Goal: Task Accomplishment & Management: Manage account settings

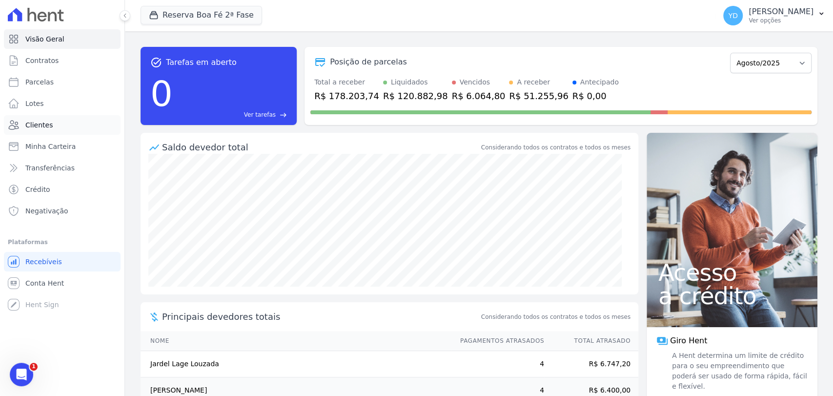
click at [61, 118] on link "Clientes" at bounding box center [62, 125] width 117 height 20
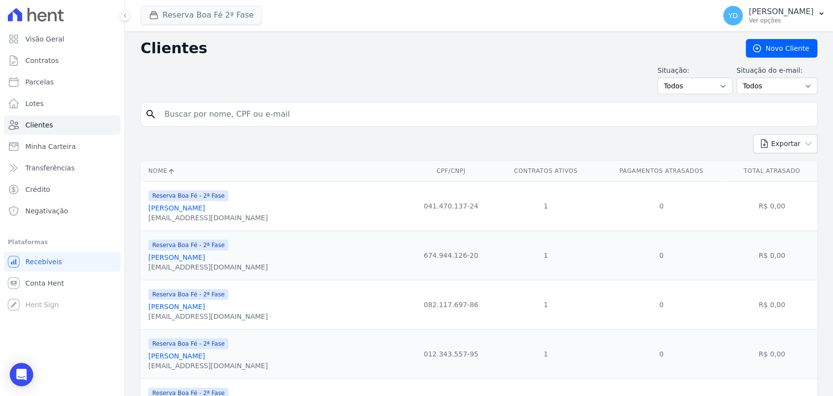
drag, startPoint x: 227, startPoint y: 25, endPoint x: 222, endPoint y: 9, distance: 17.0
click at [228, 23] on span "Reserva Boa Fé 2ª Fase" at bounding box center [201, 16] width 121 height 20
click at [222, 9] on button "Reserva Boa Fé 2ª Fase" at bounding box center [201, 15] width 121 height 19
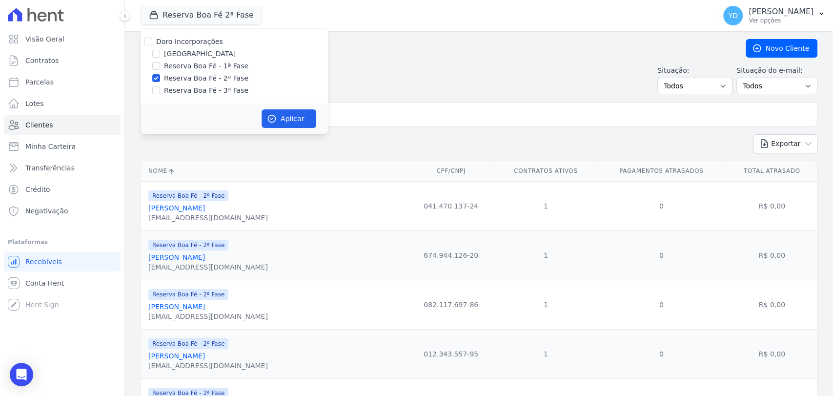
click at [188, 40] on label "Doro Incorporações" at bounding box center [189, 42] width 67 height 8
click at [152, 40] on input "Doro Incorporações" at bounding box center [148, 42] width 8 height 8
checkbox input "true"
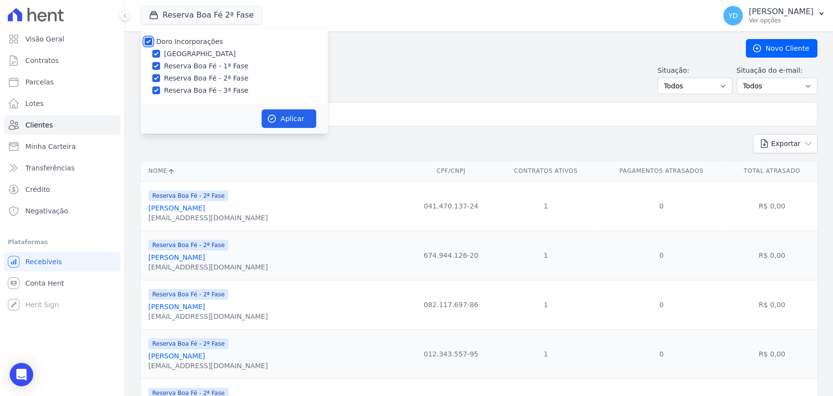
checkbox input "true"
click at [276, 121] on icon "button" at bounding box center [272, 119] width 10 height 10
click at [164, 148] on div "Exportar PDF CSV Dimob 2024" at bounding box center [479, 147] width 677 height 27
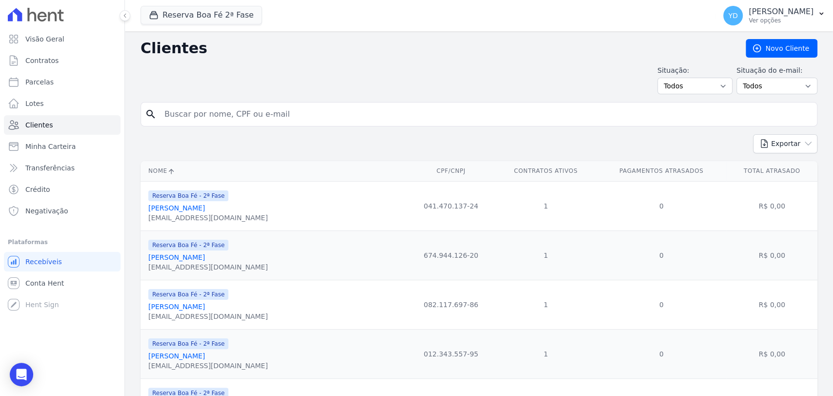
click at [181, 123] on input "search" at bounding box center [486, 114] width 654 height 20
click at [187, 120] on input "search" at bounding box center [486, 114] width 654 height 20
type input "poncio"
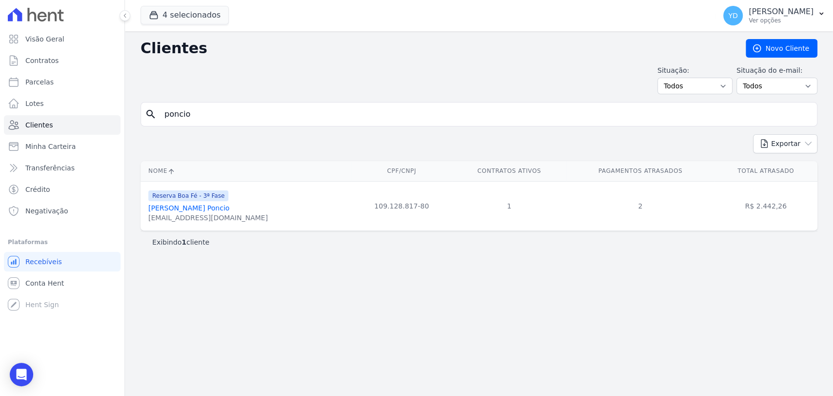
click at [195, 112] on input "poncio" at bounding box center [486, 114] width 654 height 20
type input "douglas"
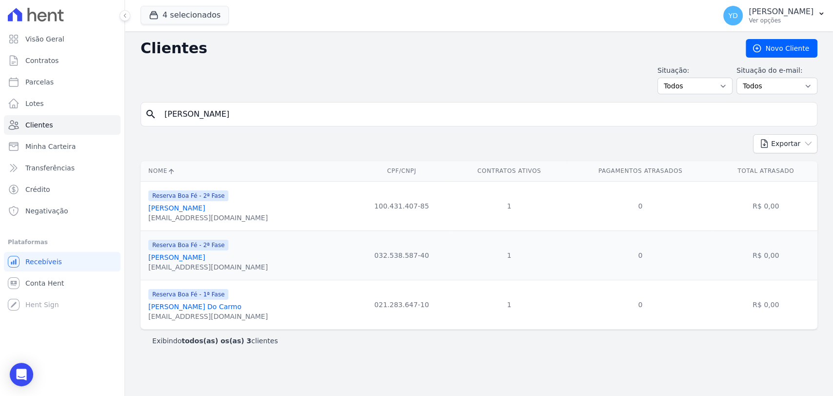
click at [168, 255] on link "Douglas Rodrigues Vasques" at bounding box center [176, 257] width 57 height 8
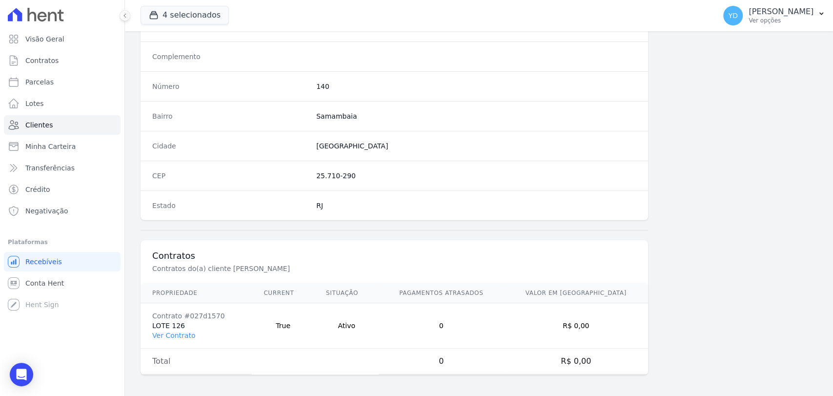
scroll to position [515, 0]
click at [176, 333] on link "Ver Contrato" at bounding box center [173, 335] width 43 height 8
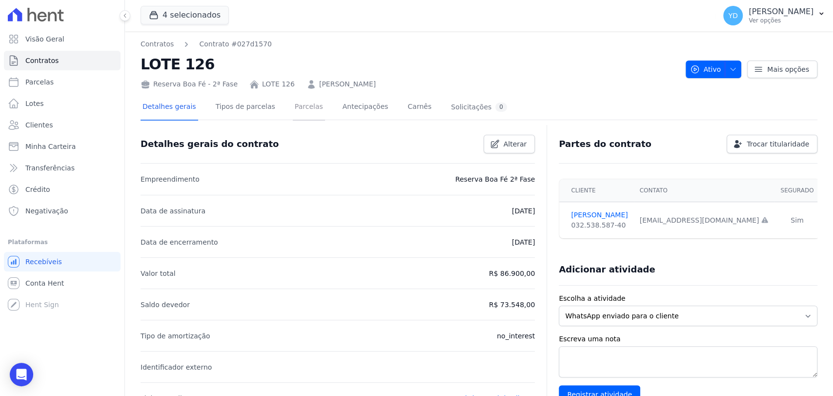
click at [293, 113] on link "Parcelas" at bounding box center [309, 108] width 32 height 26
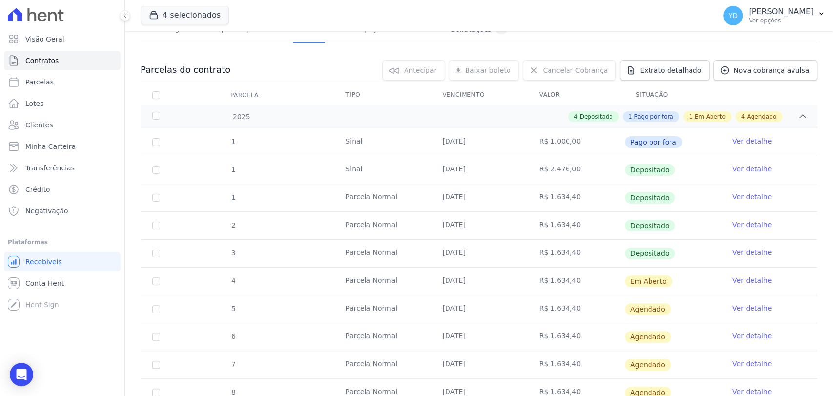
scroll to position [207, 0]
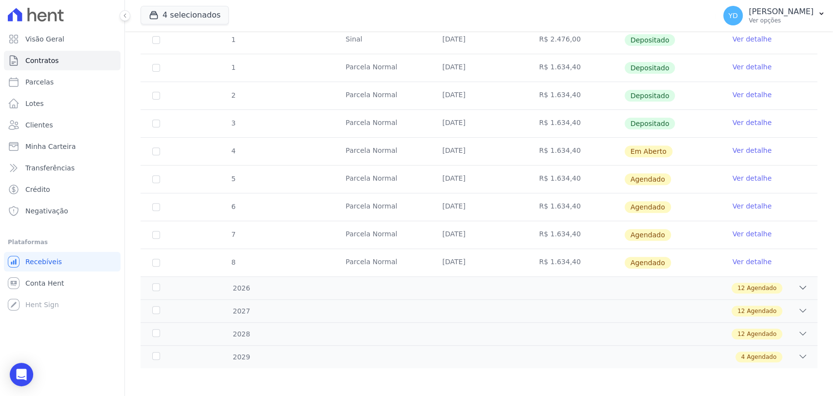
click at [745, 147] on link "Ver detalhe" at bounding box center [751, 150] width 39 height 10
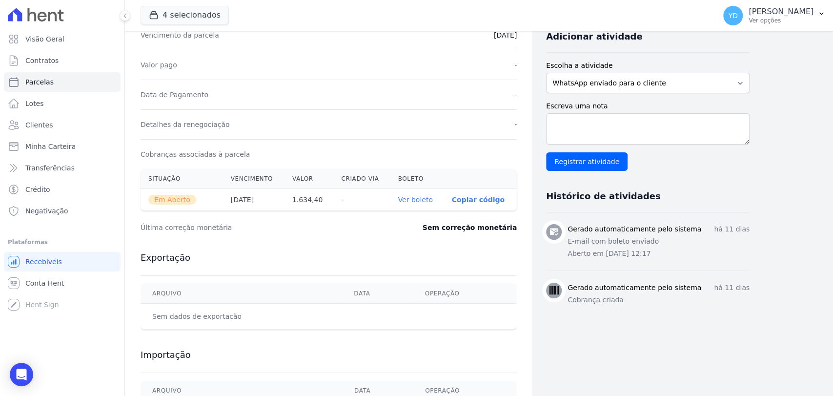
scroll to position [217, 0]
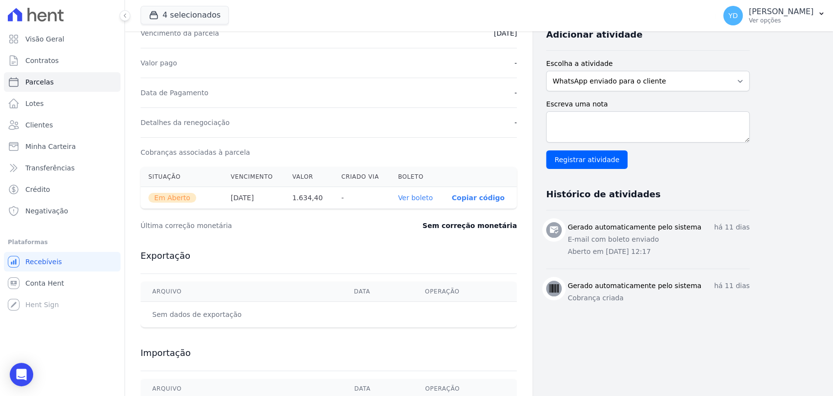
click at [432, 194] on link "Ver boleto" at bounding box center [415, 198] width 35 height 8
click at [64, 118] on link "Clientes" at bounding box center [62, 125] width 117 height 20
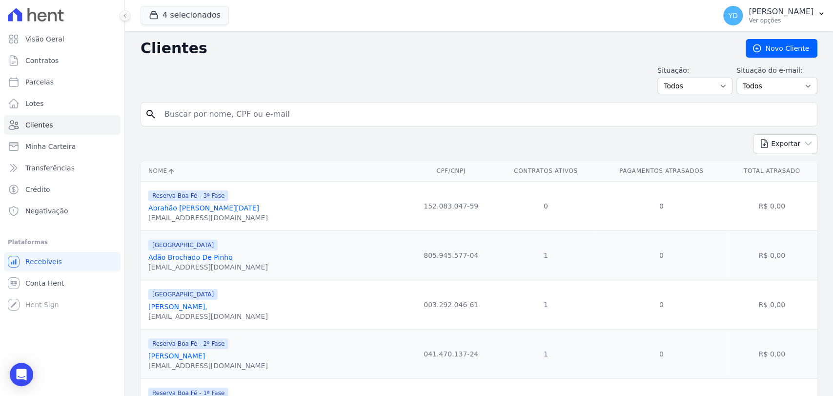
click at [187, 124] on div "search" at bounding box center [479, 114] width 677 height 24
click at [186, 112] on input "search" at bounding box center [486, 114] width 654 height 20
paste input "Andrei Conrado Da Silva António"
type input "Andrei Conrado Da Silva António"
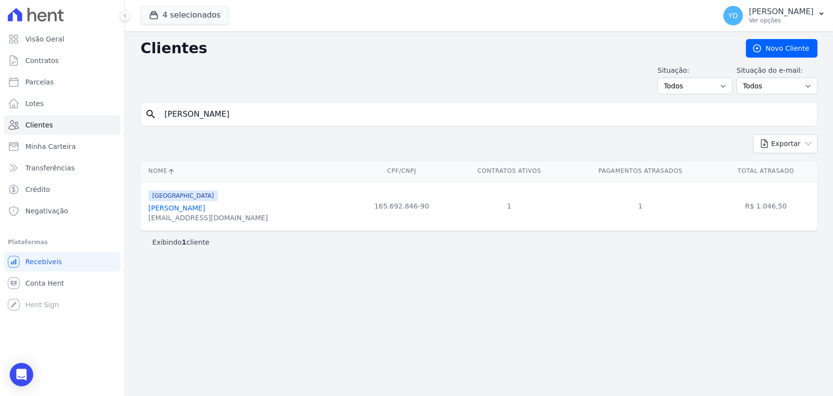
click at [267, 121] on input "Andrei Conrado Da Silva António" at bounding box center [486, 114] width 654 height 20
drag, startPoint x: 267, startPoint y: 121, endPoint x: 262, endPoint y: 117, distance: 6.2
click at [266, 121] on input "Andrei Conrado Da Silva António" at bounding box center [486, 114] width 654 height 20
paste input "Bruno Gomes Vieira"
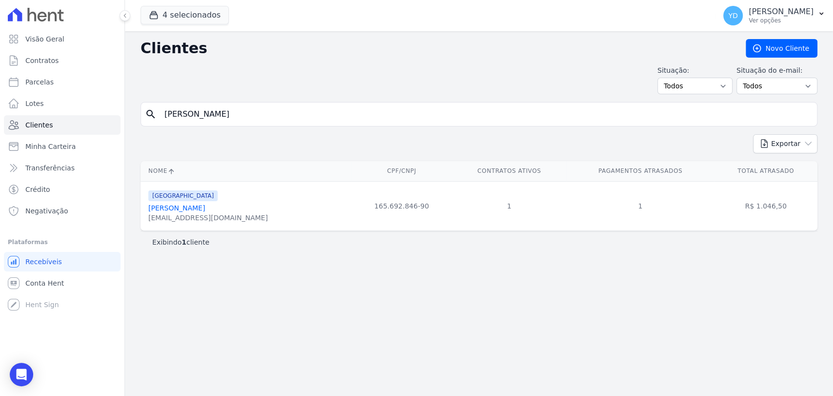
type input "Bruno Gomes Vieira"
click at [243, 121] on input "Bruno Gomes Vieira" at bounding box center [486, 114] width 654 height 20
click at [244, 121] on input "Bruno Gomes Vieira" at bounding box center [486, 114] width 654 height 20
paste input "Fabio Mauricio Machado"
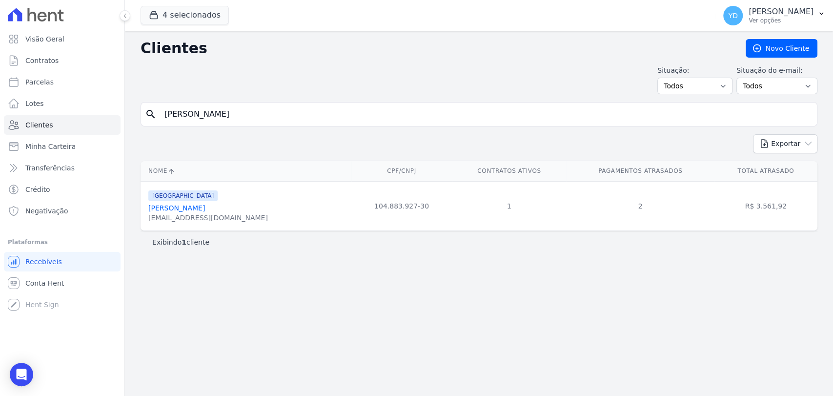
type input "Fabio Mauricio Machado"
click at [223, 125] on div "search Fabio Mauricio Machado" at bounding box center [479, 114] width 677 height 24
click at [226, 112] on input "Fabio Mauricio Machado" at bounding box center [486, 114] width 654 height 20
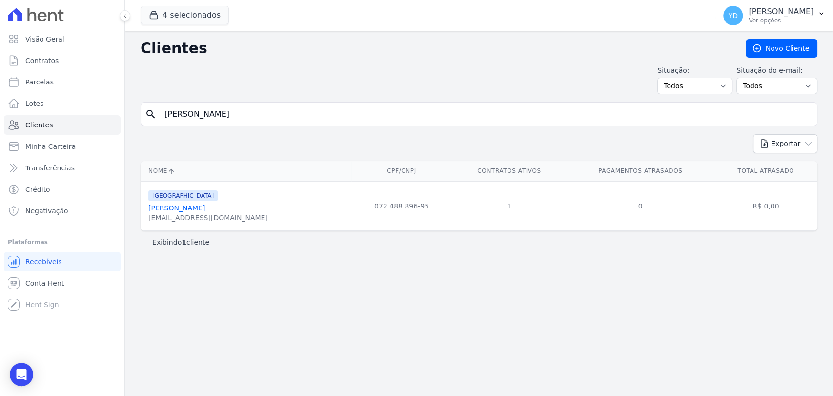
paste input "Ingrid Pí­coli Dos Santos"
type input "Ingrid Pí­coli Dos Santos"
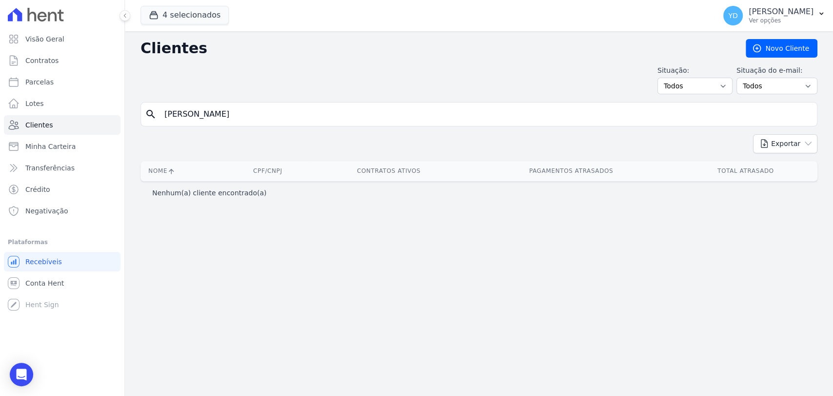
drag, startPoint x: 184, startPoint y: 113, endPoint x: 309, endPoint y: 114, distance: 124.9
click at [307, 117] on input "Ingrid Pí­coli Dos Santos" at bounding box center [486, 114] width 654 height 20
type input "Ingrid"
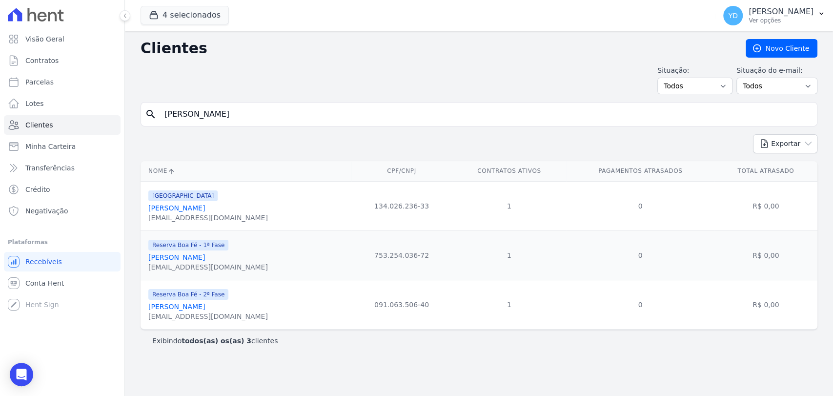
click at [274, 116] on input "Ingrid" at bounding box center [486, 114] width 654 height 20
paste input "[PERSON_NAME]"
type input "[PERSON_NAME]"
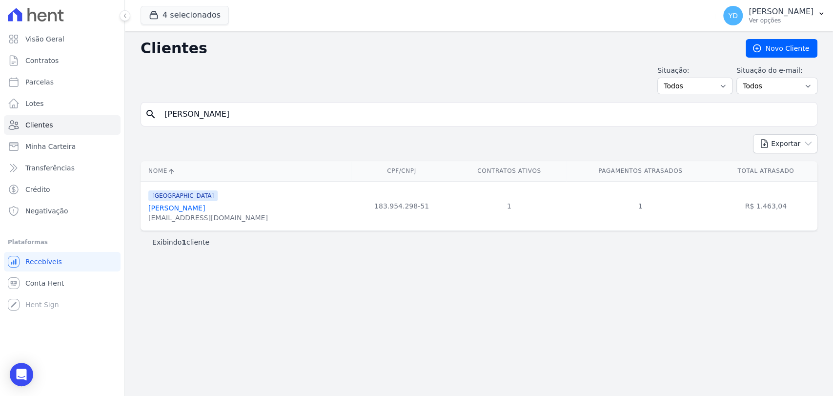
click at [296, 119] on input "[PERSON_NAME]" at bounding box center [486, 114] width 654 height 20
paste input "Sarah Rocha Silv"
type input "Sarah Rocha Silva"
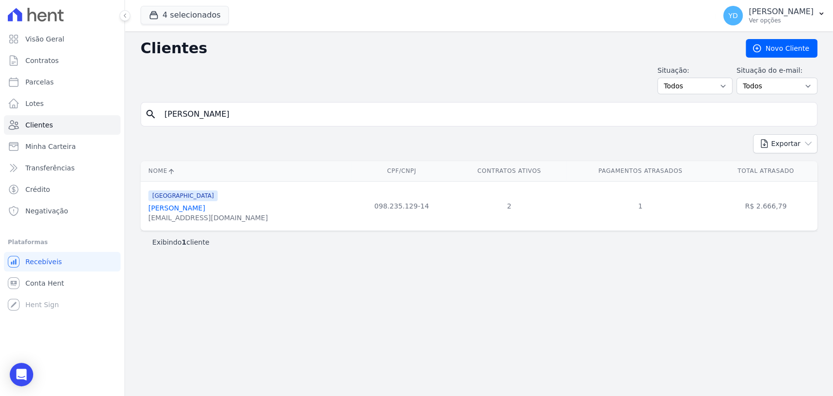
click at [352, 105] on input "Sarah Rocha Silva" at bounding box center [486, 114] width 654 height 20
paste input "Vitoria Stephanie Da Silva Ferreir"
type input "Vitoria Stephanie Da Silva Ferreira"
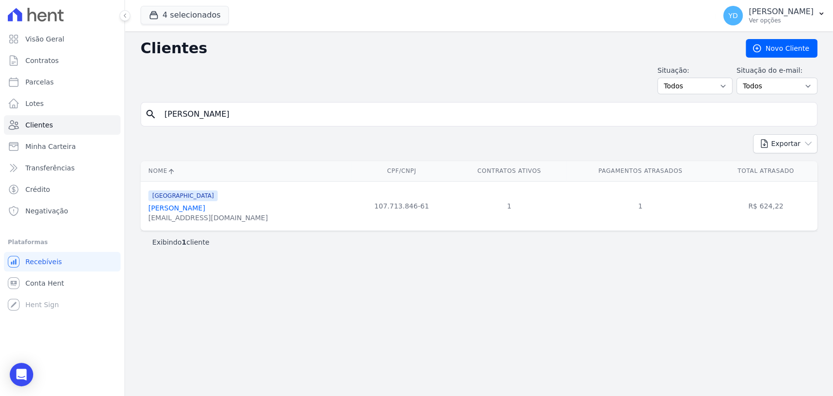
click at [274, 114] on input "Vitoria Stephanie Da Silva Ferreira" at bounding box center [486, 114] width 654 height 20
paste input "Ana Lívia Maurí­cio Perdigão"
type input "Ana Lívia Maurí­cio Perdigão"
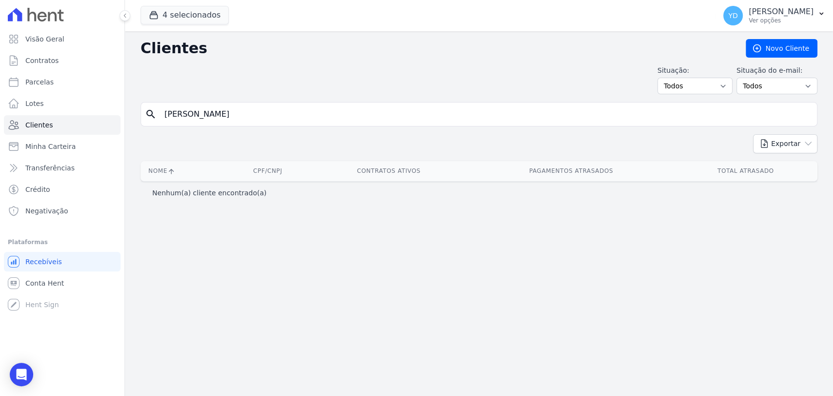
drag, startPoint x: 200, startPoint y: 114, endPoint x: 345, endPoint y: 108, distance: 145.5
click at [345, 108] on input "Ana Lívia Maurí­cio Perdigão" at bounding box center [486, 114] width 654 height 20
type input "Ana Lívia"
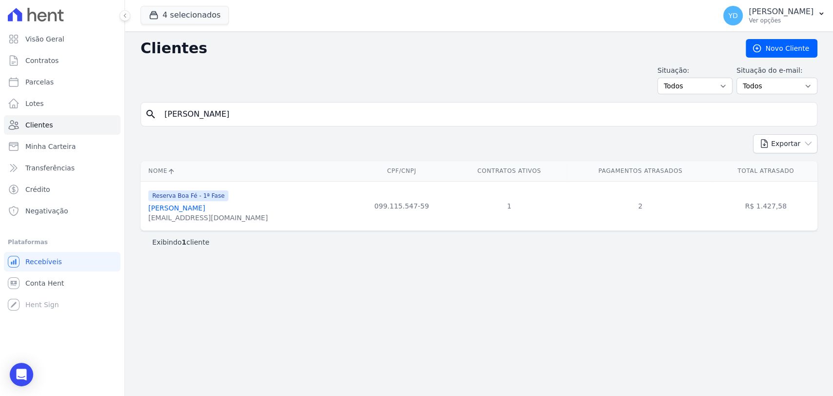
click at [252, 120] on input "Ana Lívia" at bounding box center [486, 114] width 654 height 20
paste input "Guilherme Nunes Da Silva"
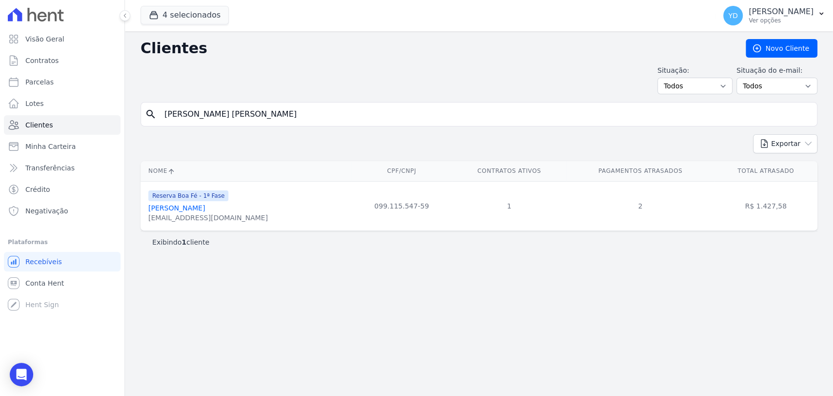
click at [252, 120] on input "Guilherme Nunes Da SilvaGuilherme Nunes Da Silva" at bounding box center [486, 114] width 654 height 20
paste input "search"
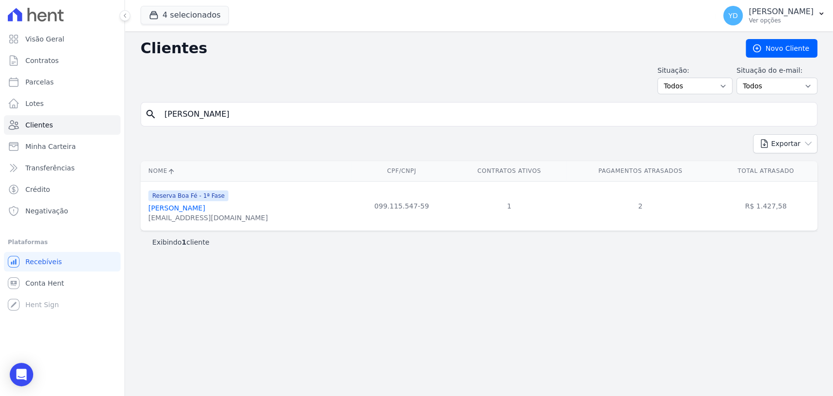
type input "Guilherme Nunes Da Silva"
click at [245, 101] on div "Clientes Novo Cliente Situação: Todos Adimplentes Inadimplentes Situação do e-m…" at bounding box center [479, 213] width 708 height 364
click at [249, 110] on input "Guilherme Nunes Da Silva" at bounding box center [486, 114] width 654 height 20
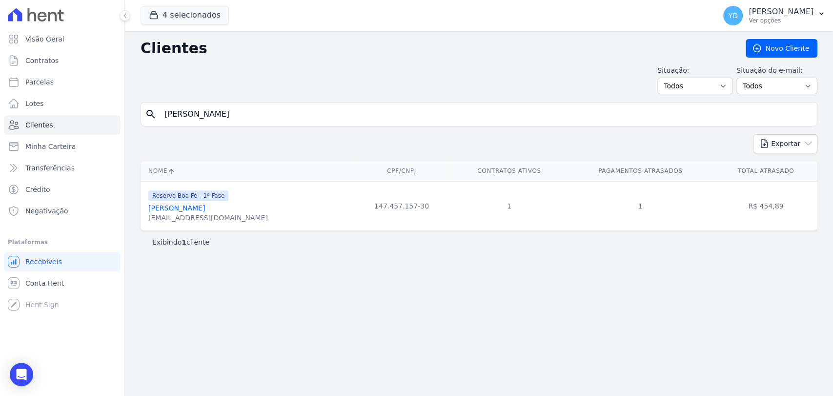
paste input "stavo Rodrigues Laje"
type input "Gustavo Rodrigues Laje"
click at [281, 113] on input "Gustavo Rodrigues Laje" at bounding box center [486, 114] width 654 height 20
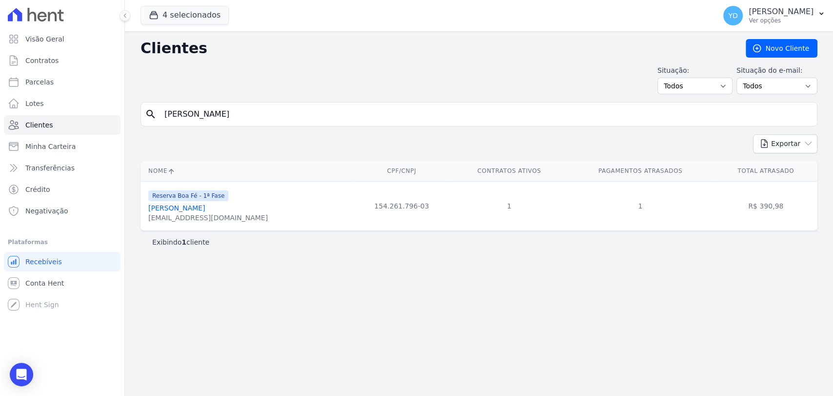
paste input "Sergio Rubens Reis De Assis"
type input "Sergio Rubens Reis De Assis"
click at [308, 113] on input "Sergio Rubens Reis De Assis" at bounding box center [486, 114] width 654 height 20
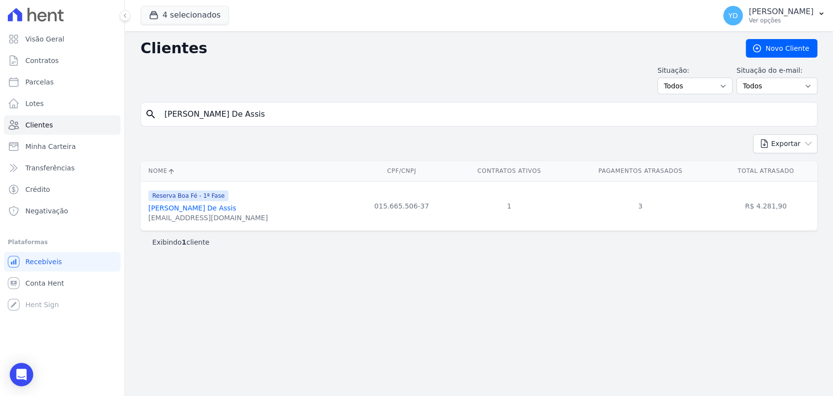
paste input "Vania Aparecida Da Silva"
type input "Vania Aparecida Da Silva"
click at [313, 116] on input "Vania Aparecida Da Silva" at bounding box center [486, 114] width 654 height 20
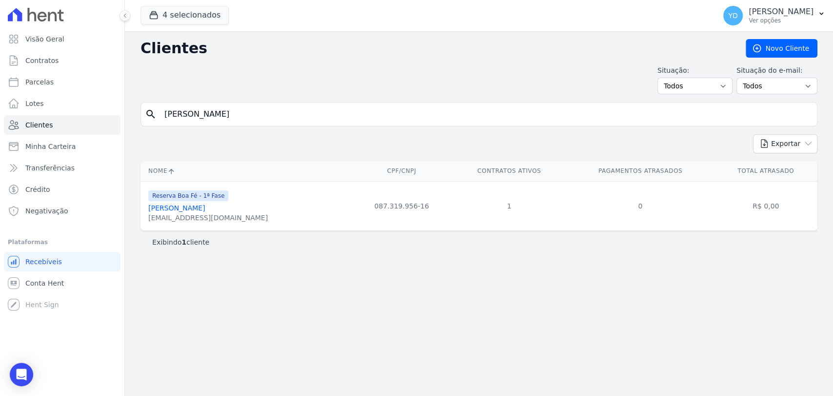
click at [313, 116] on input "Vania Aparecida Da Silva" at bounding box center [486, 114] width 654 height 20
paste input "Yan Assis Gomes"
type input "Yan Assis Gomes"
click at [300, 100] on div "Clientes Novo Cliente Situação: Todos Adimplentes Inadimplentes Situação do e-m…" at bounding box center [479, 213] width 708 height 364
click at [304, 114] on input "Yan Assis Gomes" at bounding box center [486, 114] width 654 height 20
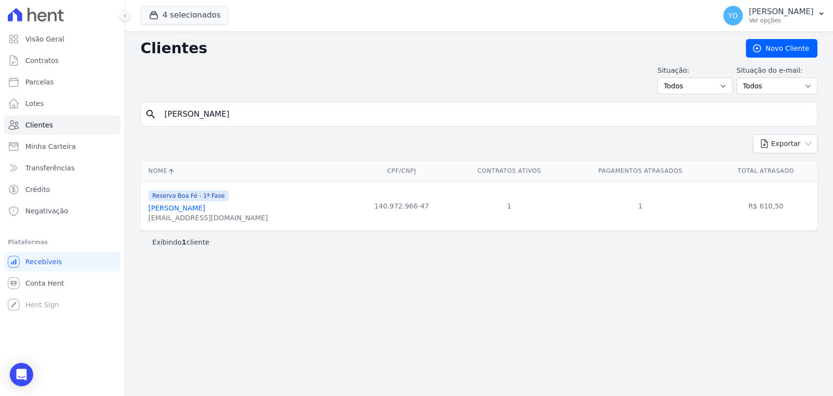
click at [304, 114] on input "Yan Assis Gomes" at bounding box center [486, 114] width 654 height 20
paste input "Eziel Guilherme Da Silva"
type input "Eziel Guilherme Da Silva"
click at [321, 118] on input "Eziel Guilherme Da Silva" at bounding box center [486, 114] width 654 height 20
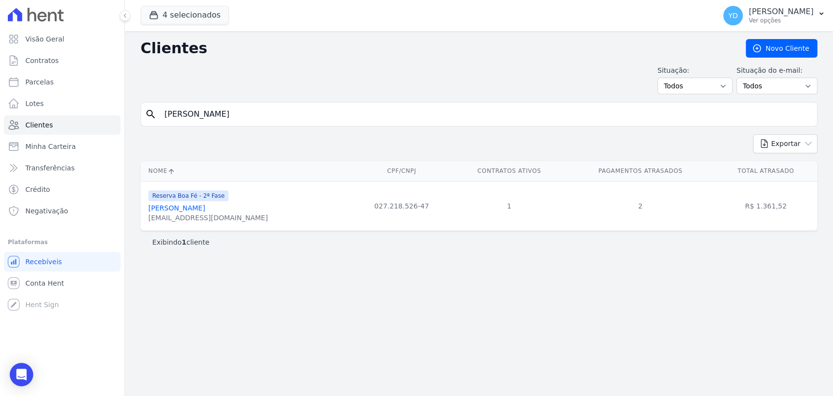
click at [321, 118] on input "Eziel Guilherme Da Silva" at bounding box center [486, 114] width 654 height 20
paste input "Filipe De Oliveira Fernandes"
type input "Filipe De Oliveira Fernandes"
click at [247, 119] on input "Filipe De Oliveira Fernandes" at bounding box center [486, 114] width 654 height 20
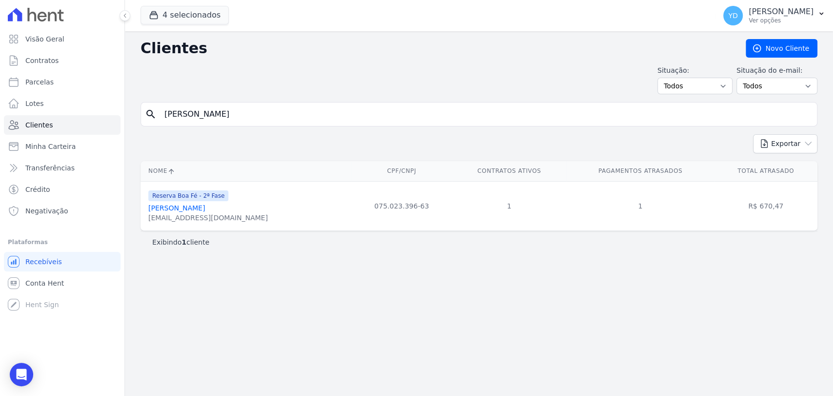
click at [247, 119] on input "Filipe De Oliveira Fernandes" at bounding box center [486, 114] width 654 height 20
paste input "Geferson Gomes De Araujo"
type input "Geferson Gomes De Araujo"
click at [250, 109] on input "Geferson Gomes De Araujo" at bounding box center [486, 114] width 654 height 20
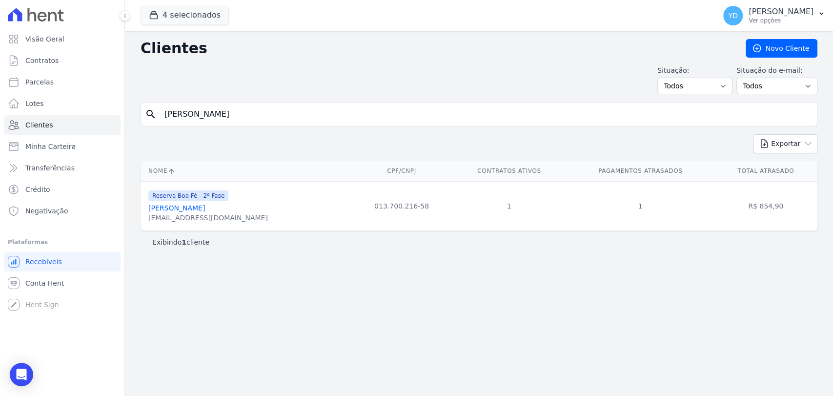
click at [250, 109] on input "Geferson Gomes De Araujo" at bounding box center [486, 114] width 654 height 20
paste input "Izaias De Souza Moutinho Junior"
type input "Izaias De Souza Moutinho Junior"
click at [221, 114] on input "Izaias De Souza Moutinho Junior" at bounding box center [486, 114] width 654 height 20
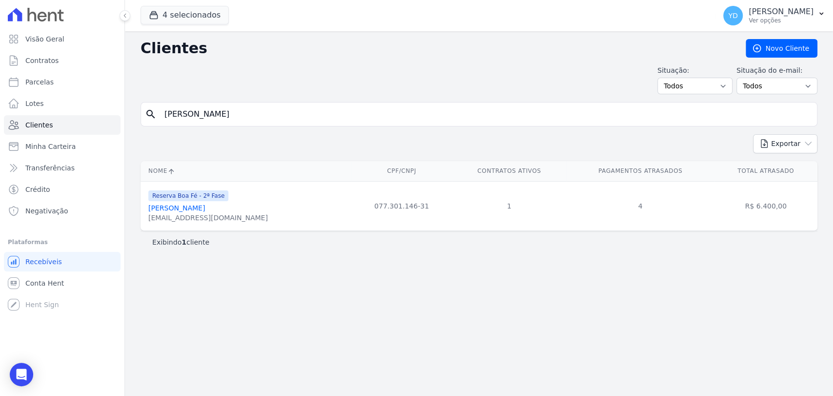
click at [221, 114] on input "Izaias De Souza Moutinho Junior" at bounding box center [486, 114] width 654 height 20
paste input "Jardel Lage Louzada"
type input "Jardel Lage Louzada"
click at [270, 111] on input "Jardel Lage Louzada" at bounding box center [486, 114] width 654 height 20
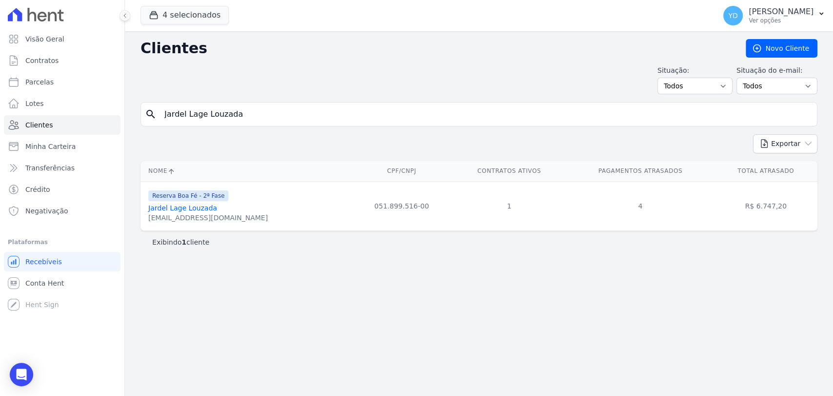
click at [269, 111] on input "Jardel Lage Louzada" at bounding box center [486, 114] width 654 height 20
paste input "ose Fernando Felix Junior"
type input "Jose Fernando Felix Junior"
click at [271, 120] on input "Jose Fernando Felix Junior" at bounding box center [486, 114] width 654 height 20
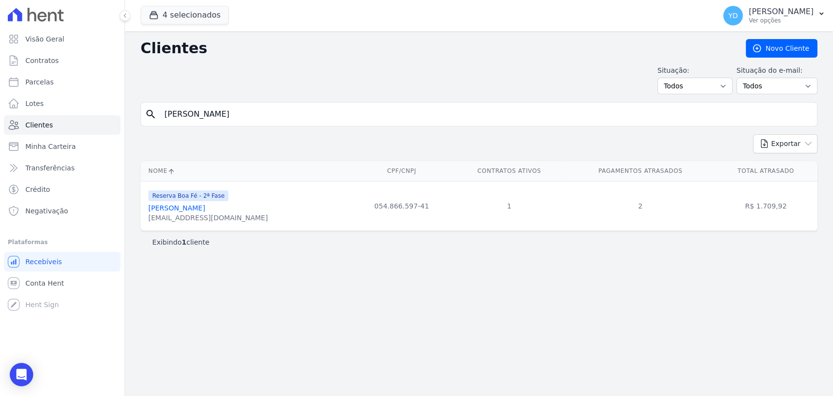
click at [271, 120] on input "Jose Fernando Felix Junior" at bounding box center [486, 114] width 654 height 20
paste input "Lucineia Xavier Ferrari De Oliveira"
type input "Lucineia Xavier Ferrari De Oliveira"
click at [247, 100] on div "Clientes Novo Cliente Situação: Todos Adimplentes Inadimplentes Situação do e-m…" at bounding box center [479, 213] width 708 height 364
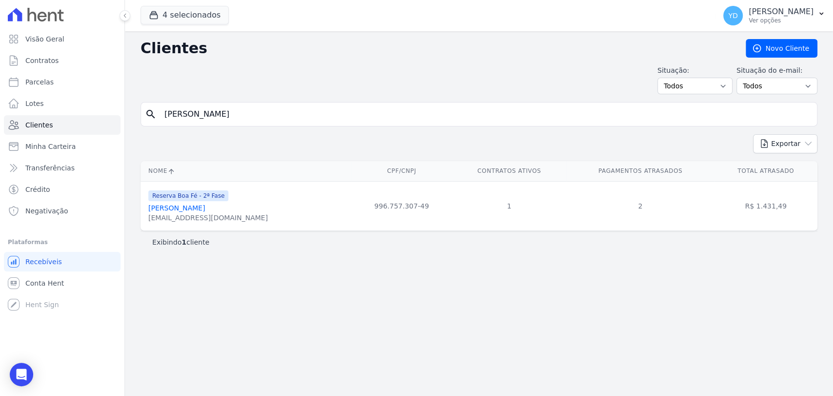
click at [248, 100] on div "Clientes Novo Cliente Situação: Todos Adimplentes Inadimplentes Situação do e-m…" at bounding box center [479, 213] width 708 height 364
click at [249, 109] on input "Lucineia Xavier Ferrari De Oliveira" at bounding box center [486, 114] width 654 height 20
click at [247, 109] on input "Lucineia Xavier Ferrari De Oliveira" at bounding box center [486, 114] width 654 height 20
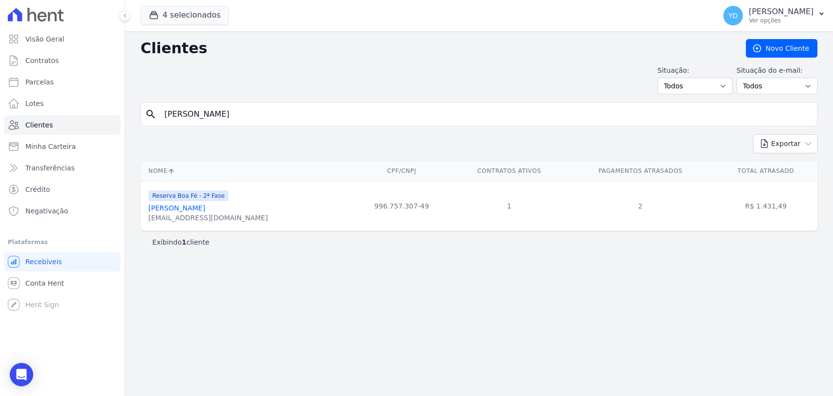
click at [247, 109] on input "Lucineia Xavier Ferrari De Oliveira" at bounding box center [486, 114] width 654 height 20
paste input "Marcos Eliezer Do Nascimento"
type input "Marcos Eliezer Do Nascimento"
click at [165, 116] on input "Marcos Eliezer Do Nascimento" at bounding box center [486, 114] width 654 height 20
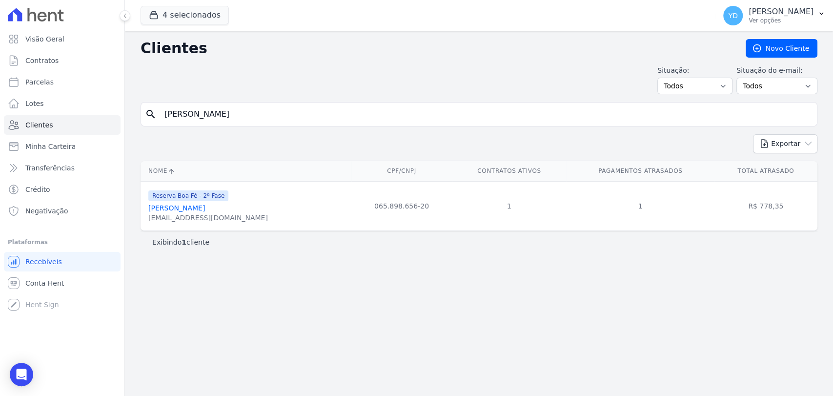
click at [165, 116] on input "Marcos Eliezer Do Nascimento" at bounding box center [486, 114] width 654 height 20
paste input "Patricia Marcia De Paula"
type input "Patricia Marcia De Paula"
click at [308, 102] on div "search Patricia Marcia De Paula" at bounding box center [479, 114] width 677 height 24
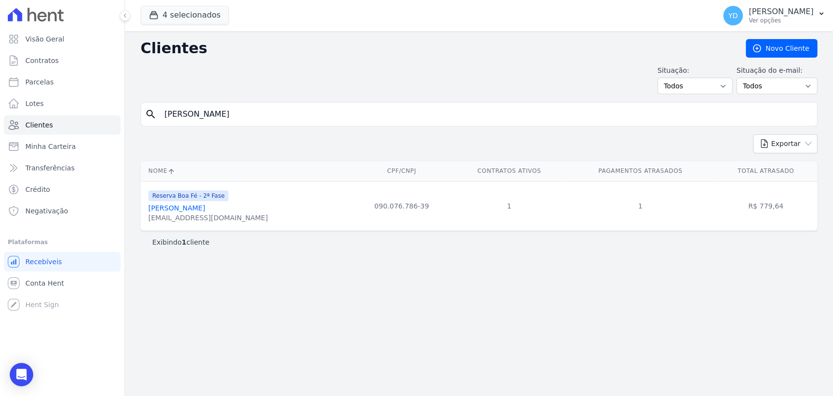
click at [308, 105] on input "Patricia Marcia De Paula" at bounding box center [486, 114] width 654 height 20
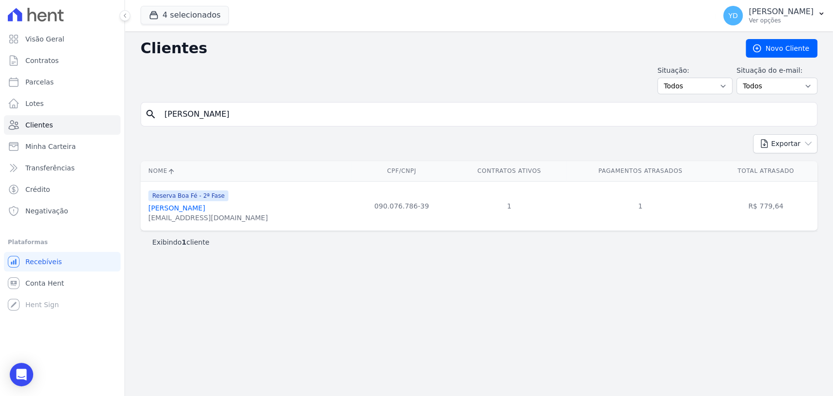
paste input "edro Thiago Mont Mor Lopes"
type input "Pedro Thiago Mont Mor Lopes"
click at [261, 116] on input "Pedro Thiago Mont Mor Lopes" at bounding box center [486, 114] width 654 height 20
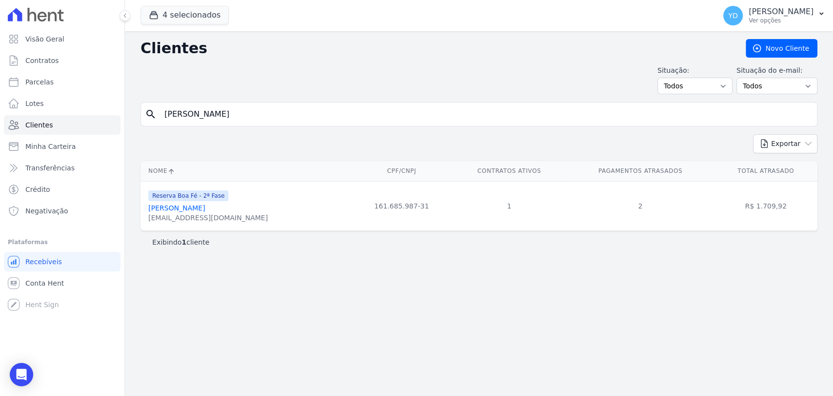
paste input "Thiago Meggiolaro Gomury"
type input "Thiago Meggiolaro Gomury"
click at [311, 110] on input "Thiago Meggiolaro Gomury" at bounding box center [486, 114] width 654 height 20
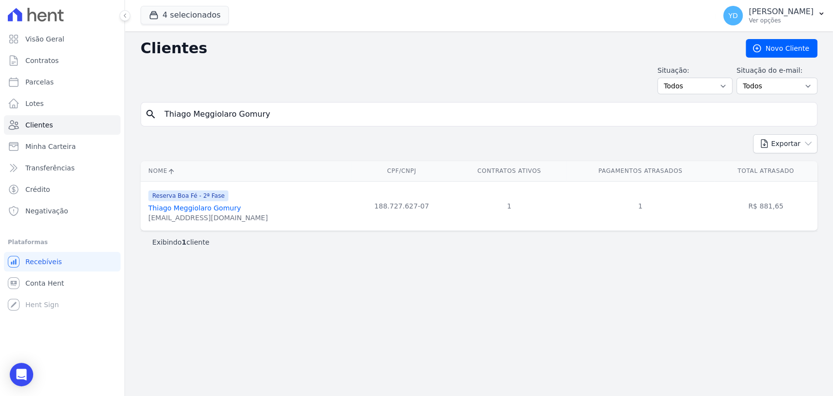
paste input "Alexandre Raggi De Sousa"
type input "Alexandre Raggi De Sousa"
click at [246, 111] on input "Alexandre Raggi De Sousa" at bounding box center [486, 114] width 654 height 20
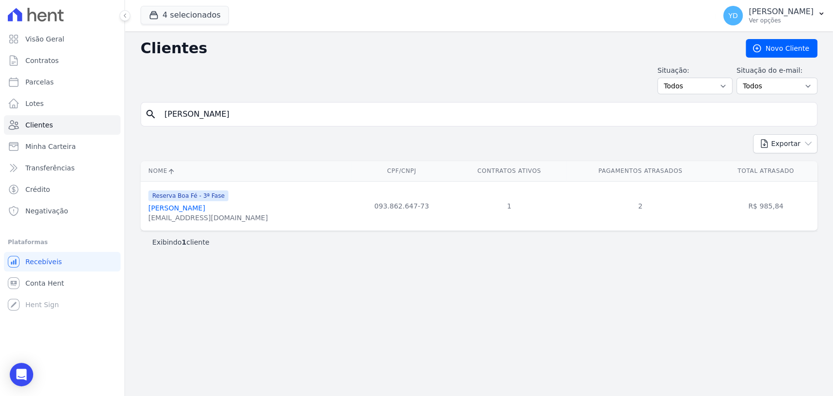
paste input "Cleber Milson Campos"
type input "Cleber Milson Campos"
click at [240, 123] on div "search Cleber Milson Campos" at bounding box center [479, 114] width 677 height 24
click at [241, 117] on input "Cleber Milson Campos" at bounding box center [486, 114] width 654 height 20
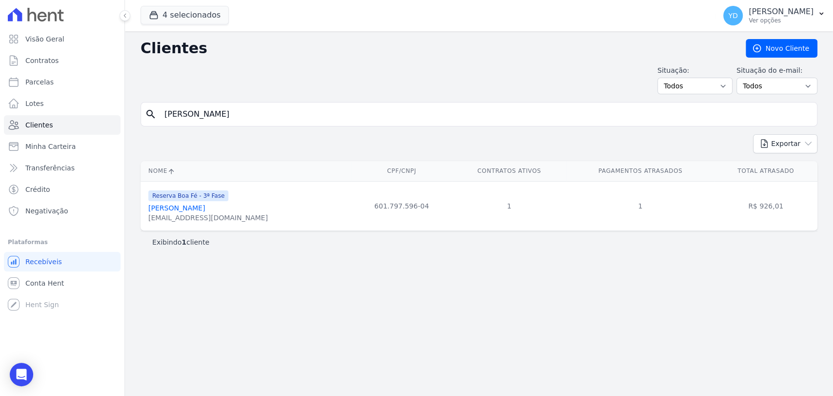
click at [241, 117] on input "Cleber Milson Campos" at bounding box center [486, 114] width 654 height 20
paste input "Faema Dos Santos Cunha"
type input "Faema Dos Santos Cunha"
click at [280, 119] on input "Faema Dos Santos Cunha" at bounding box center [486, 114] width 654 height 20
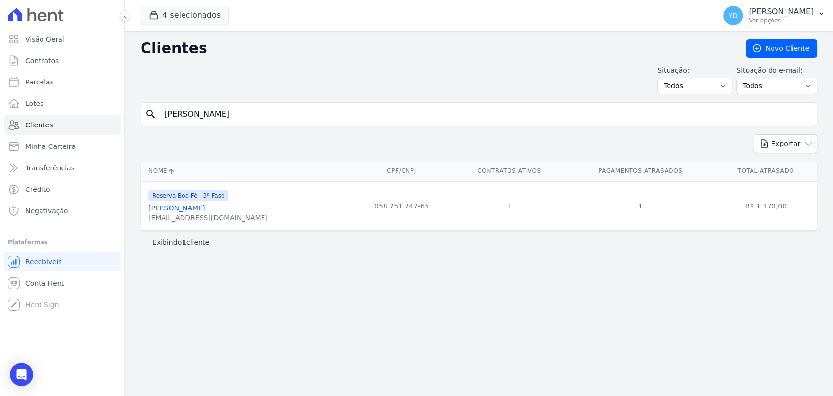
click at [280, 119] on input "Faema Dos Santos Cunha" at bounding box center [486, 114] width 654 height 20
paste input "lávia Fernandes Daniel"
type input "Flávia Fernandes Daniel"
click at [269, 106] on input "Flávia Fernandes Daniel" at bounding box center [486, 114] width 654 height 20
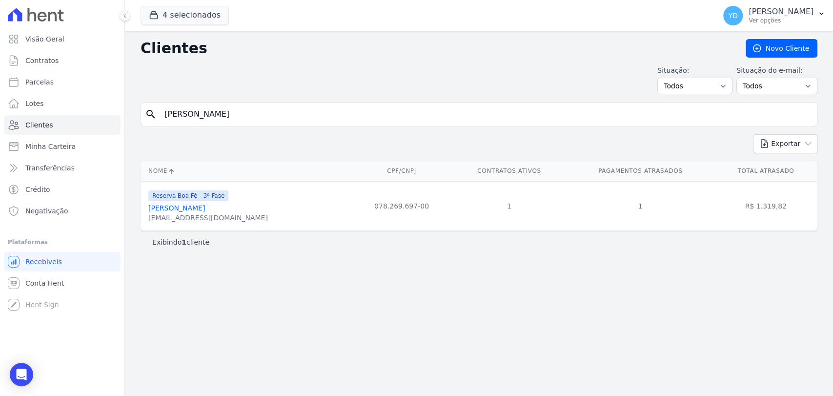
click at [269, 106] on input "Flávia Fernandes Daniel" at bounding box center [486, 114] width 654 height 20
paste input "aviane Aparecida De Almeida Gomes"
type input "Flaviane Aparecida De Almeida Gomes"
click at [265, 120] on input "Flaviane Aparecida De Almeida Gomes" at bounding box center [486, 114] width 654 height 20
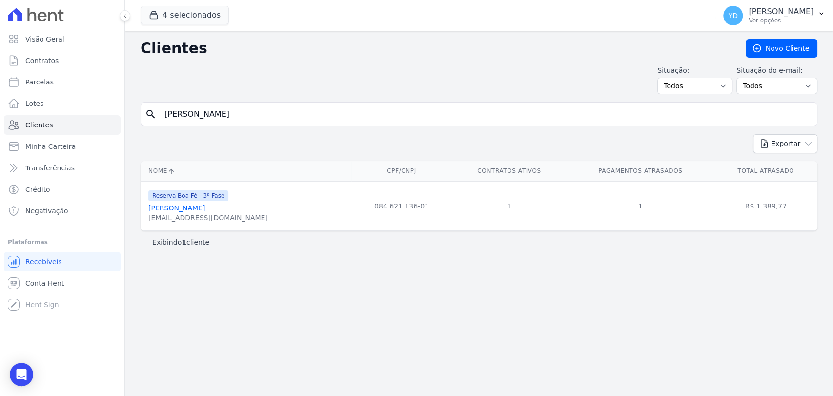
click at [265, 120] on input "Flaviane Aparecida De Almeida Gomes" at bounding box center [486, 114] width 654 height 20
paste input "Josiane Aparecida Da Silva"
type input "Josiane Aparecida Da Silva"
click at [270, 117] on input "Josiane Aparecida Da Silva" at bounding box center [486, 114] width 654 height 20
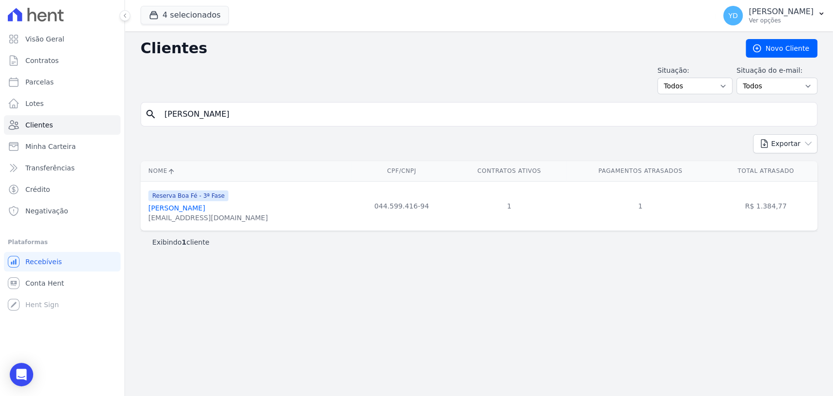
click at [270, 117] on input "Josiane Aparecida Da Silva" at bounding box center [486, 114] width 654 height 20
paste input "ulio Cesar Koerich"
type input "Julio Cesar Koerich"
click at [196, 205] on link "Julio Cesar Koerich" at bounding box center [176, 208] width 57 height 8
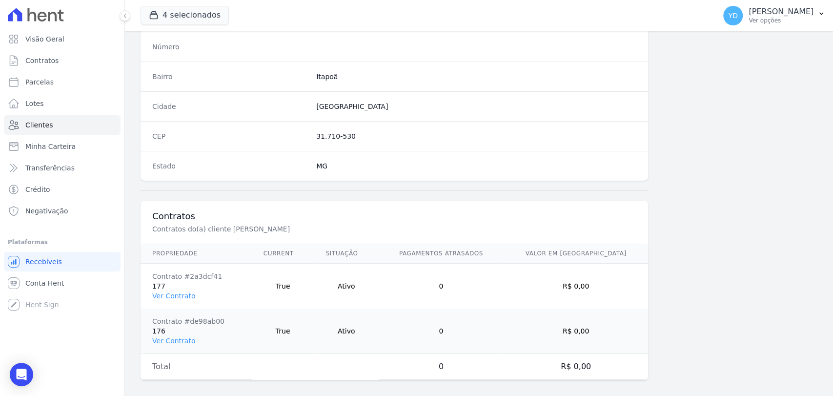
scroll to position [561, 0]
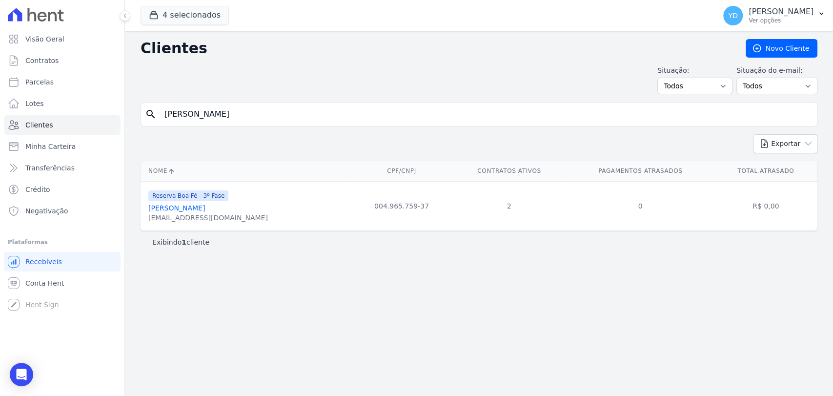
click at [218, 121] on input "Julio Cesar Koerich" at bounding box center [486, 114] width 654 height 20
paste input "Luiz Claudio Da Silva"
type input "Luiz Claudio Da Silva"
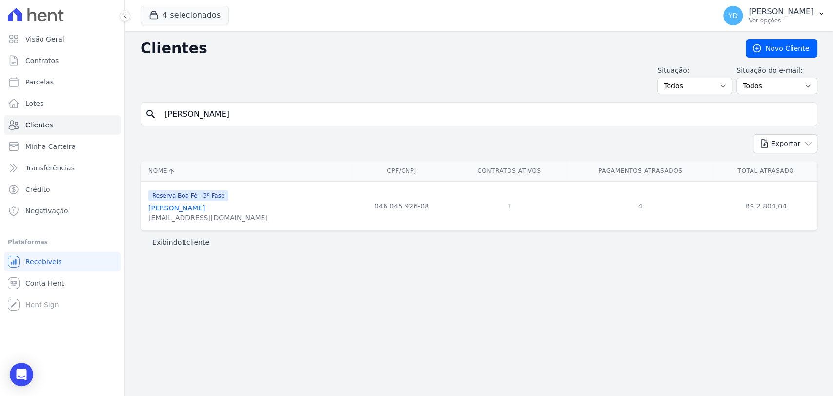
click at [258, 127] on form "search Luiz Claudio Da Silva" at bounding box center [479, 118] width 677 height 32
click at [255, 119] on input "Luiz Claudio Da Silva" at bounding box center [486, 114] width 654 height 20
paste input "Rafael Vicente Pereira"
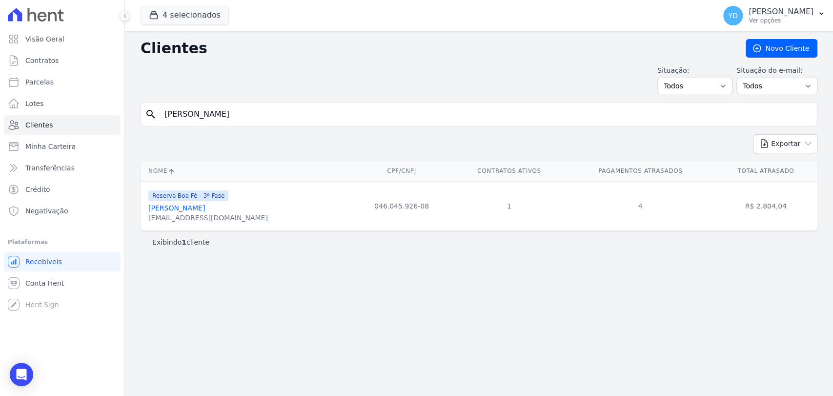
type input "Rafael Vicente Pereira Da Silva"
drag, startPoint x: 284, startPoint y: 105, endPoint x: 258, endPoint y: 49, distance: 62.2
click at [284, 105] on input "Rafael Vicente Pereira Da Silva" at bounding box center [486, 114] width 654 height 20
click at [278, 116] on input "Rafael Vicente Pereira Da Silva" at bounding box center [486, 114] width 654 height 20
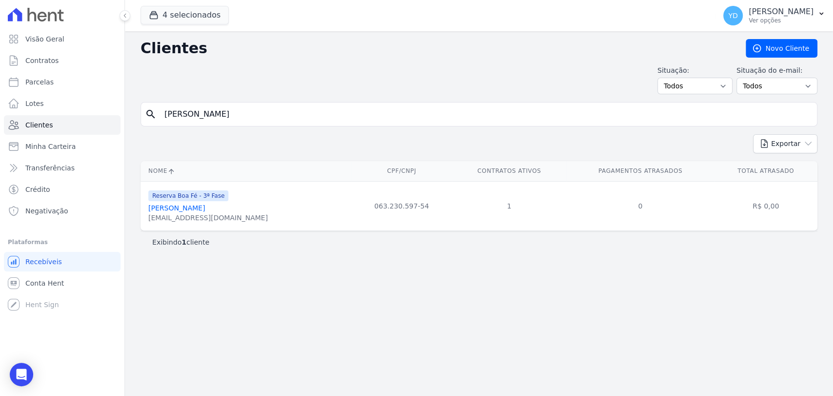
click at [278, 117] on input "Rafael Vicente Pereira Da Silva" at bounding box center [486, 114] width 654 height 20
paste input "nicius Dos Reis Rodrigues"
type input "Rafael Vinicius Dos Reis Rodrigues"
click at [285, 104] on input "Rafael Vinicius Dos Reis Rodrigues" at bounding box center [486, 114] width 654 height 20
click at [285, 108] on input "Rafael Vinicius Dos Reis Rodrigues" at bounding box center [486, 114] width 654 height 20
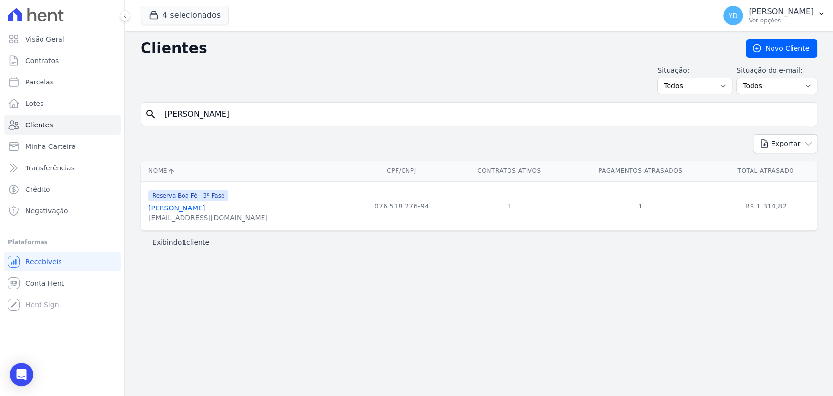
click at [285, 108] on input "Rafael Vinicius Dos Reis Rodrigues" at bounding box center [486, 114] width 654 height 20
paste input "iane Pereira Guimarã"
type input "Raiane Pereira Guimarães"
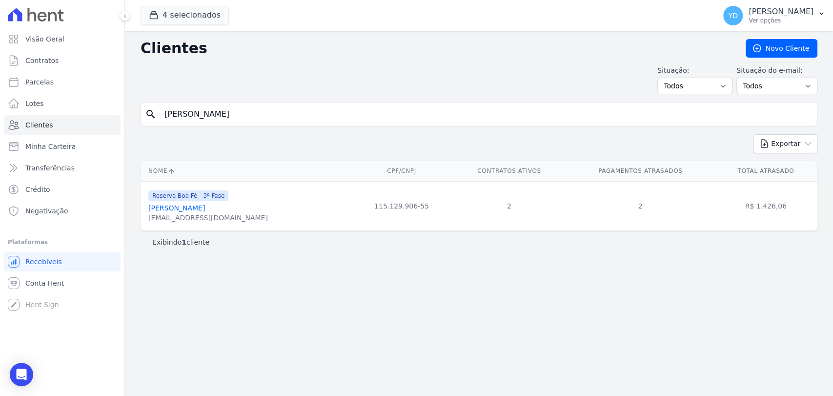
click at [320, 122] on input "Raiane Pereira Guimarães" at bounding box center [486, 114] width 654 height 20
paste input "Thiago Da Silva"
type input "Thiago Da Silva"
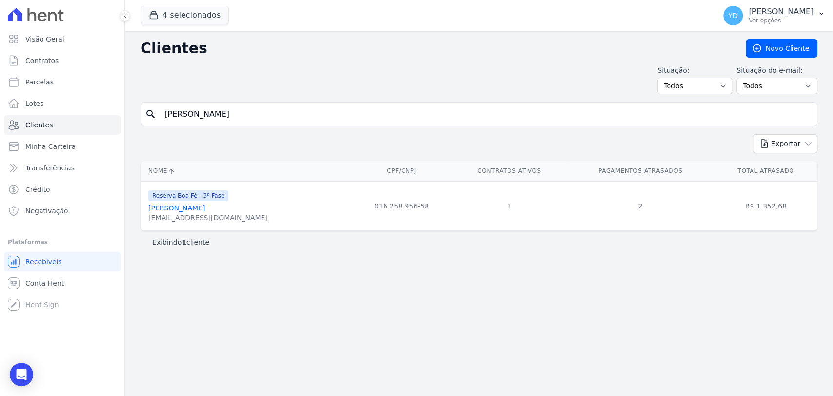
click at [310, 114] on input "Thiago Da Silva" at bounding box center [486, 114] width 654 height 20
paste input "iago Abreu Poncio"
type input "Tiago Abreu Poncio"
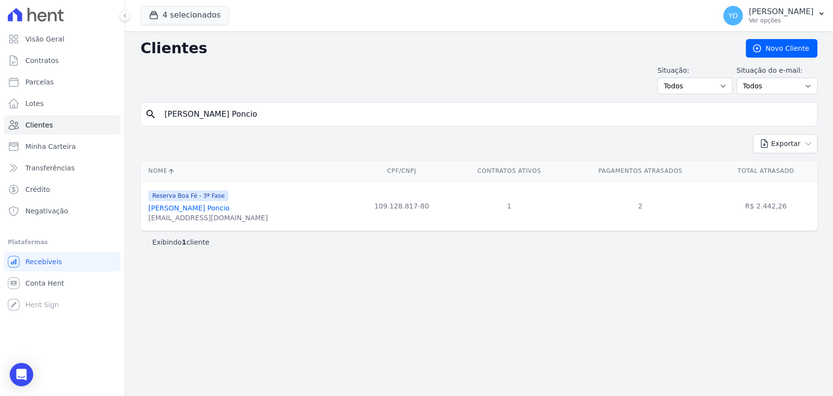
click at [264, 107] on input "Tiago Abreu Poncio" at bounding box center [486, 114] width 654 height 20
paste input "Vanda Pomin De Freitas Silva"
type input "Vanda Pomin De Freitas Silva"
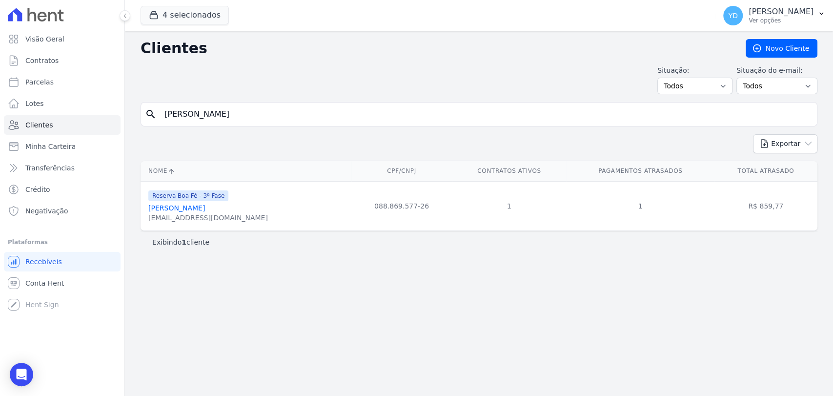
click at [263, 116] on input "Vanda Pomin De Freitas Silva" at bounding box center [486, 114] width 654 height 20
paste input "Woodson Sahuan Rodrigues Mattos"
type input "Woodson Sahuan Rodrigues Mattos"
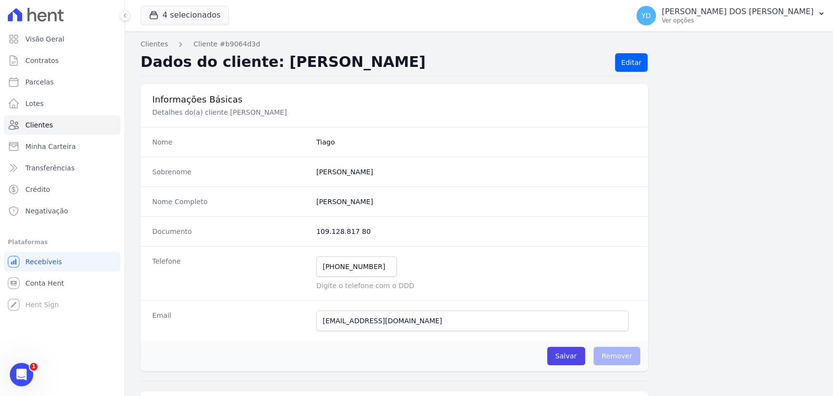
scroll to position [515, 0]
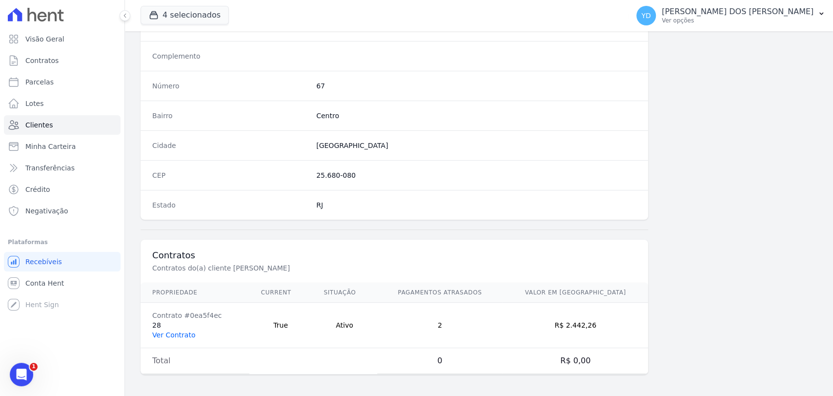
click at [180, 331] on link "Ver Contrato" at bounding box center [173, 335] width 43 height 8
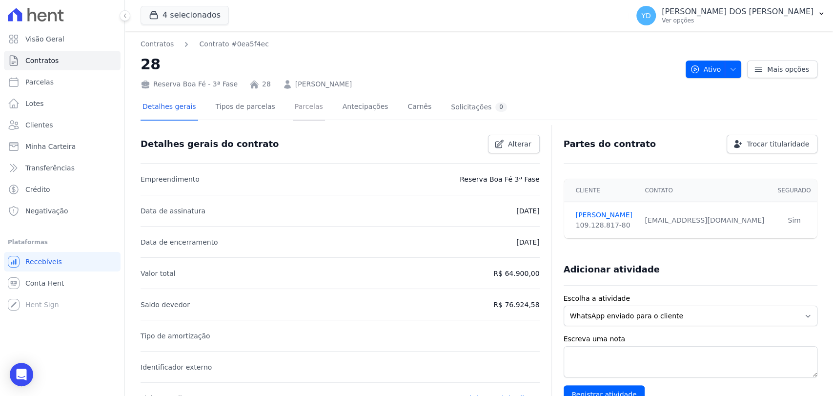
click at [293, 96] on link "Parcelas" at bounding box center [309, 108] width 32 height 26
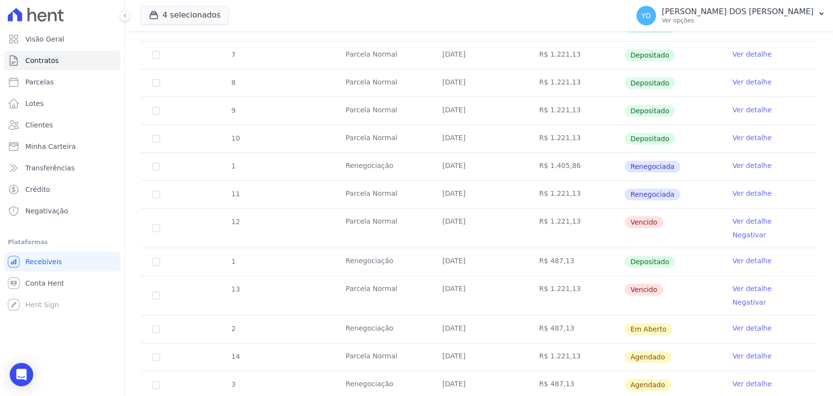
scroll to position [217, 0]
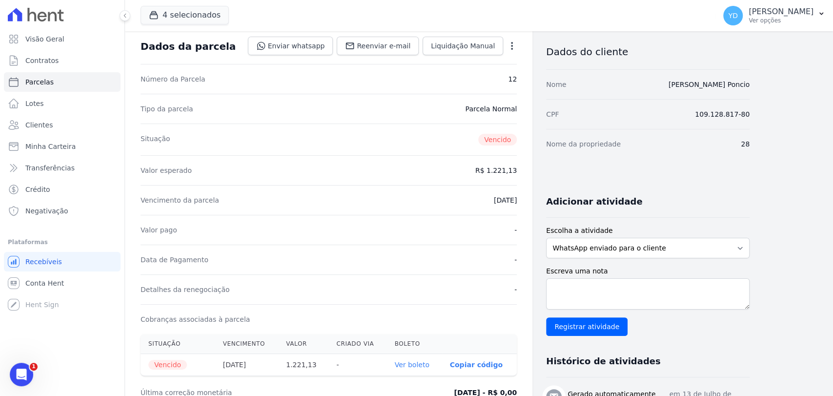
scroll to position [108, 0]
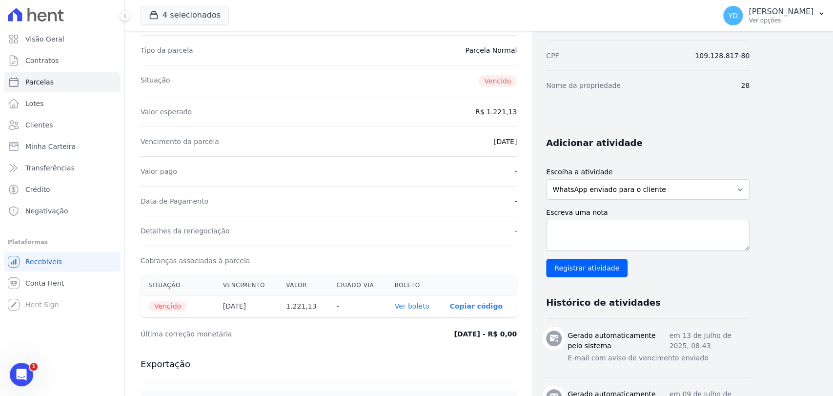
click at [424, 306] on link "Ver boleto" at bounding box center [412, 306] width 35 height 8
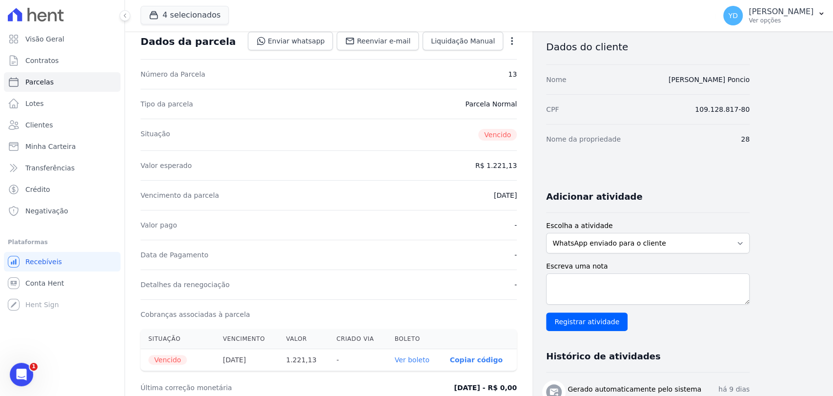
scroll to position [271, 0]
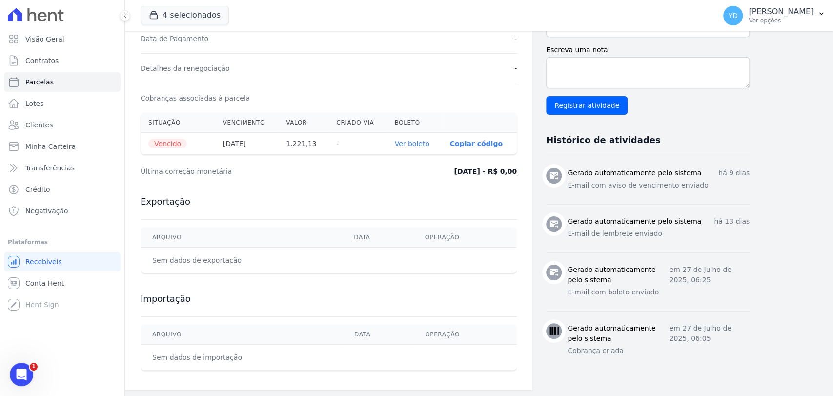
click at [421, 142] on link "Ver boleto" at bounding box center [412, 144] width 35 height 8
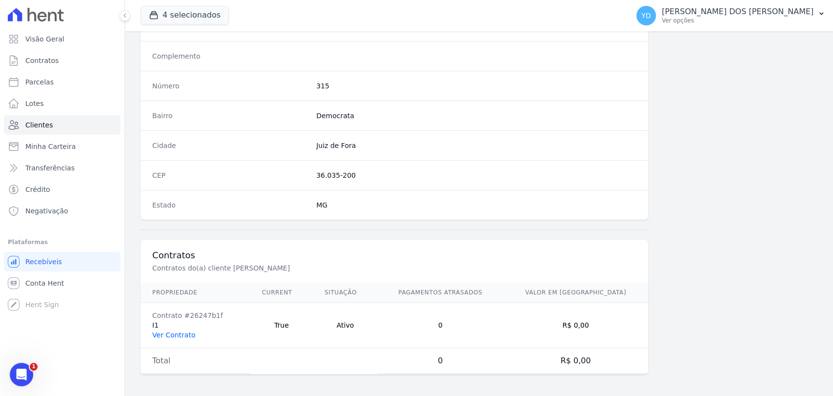
click at [183, 331] on link "Ver Contrato" at bounding box center [173, 335] width 43 height 8
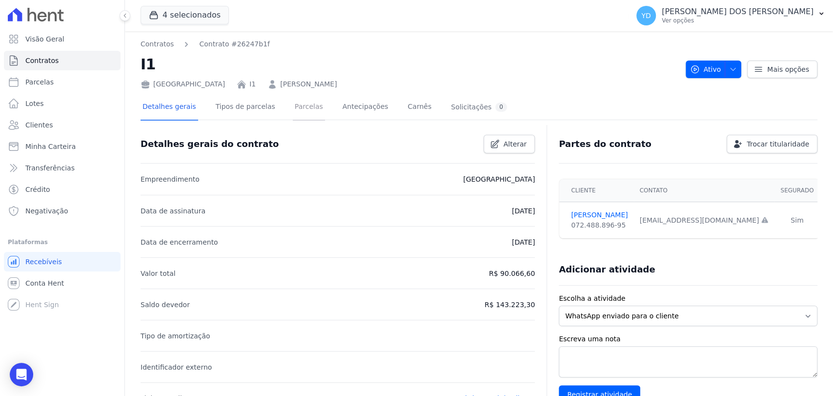
click at [298, 107] on link "Parcelas" at bounding box center [309, 108] width 32 height 26
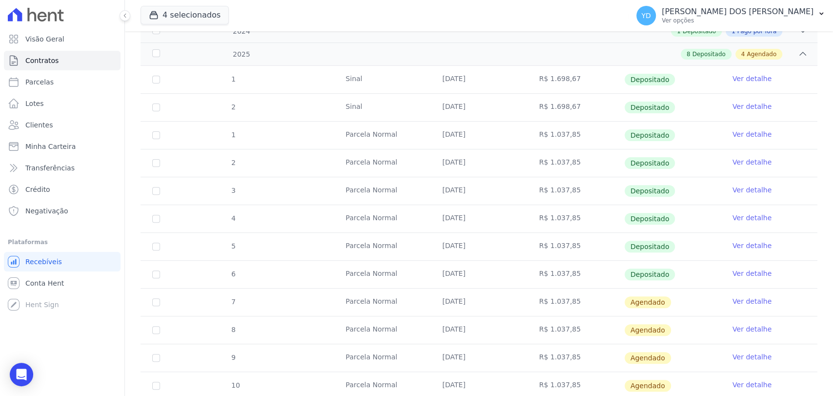
scroll to position [162, 0]
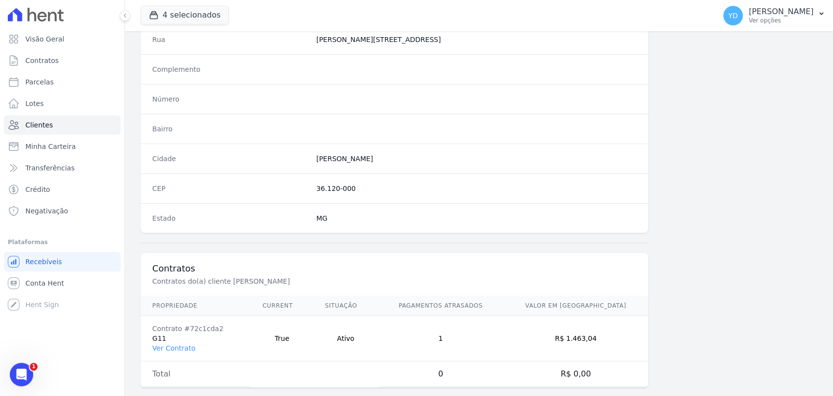
scroll to position [515, 0]
